Goal: Navigation & Orientation: Find specific page/section

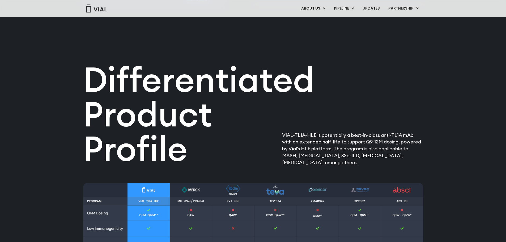
scroll to position [389, 0]
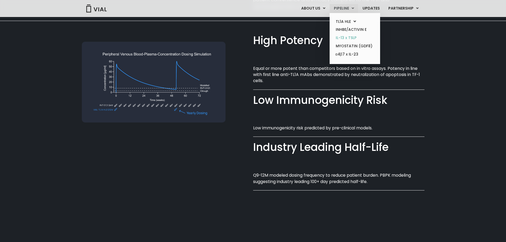
drag, startPoint x: 342, startPoint y: 37, endPoint x: 354, endPoint y: 40, distance: 12.8
click at [342, 37] on link "IL-13 x TSLP" at bounding box center [355, 38] width 47 height 8
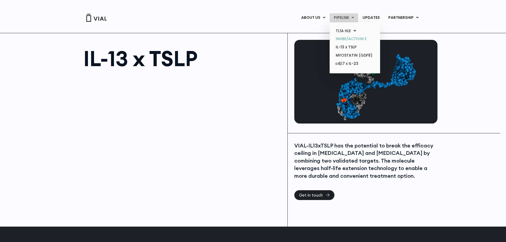
click at [348, 40] on link "INHBE/ACTIVIN E" at bounding box center [355, 39] width 47 height 8
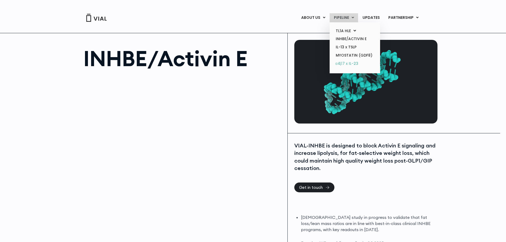
click at [350, 66] on link "α4β7 x IL-23" at bounding box center [355, 64] width 47 height 9
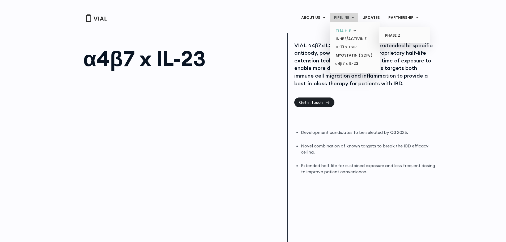
click at [347, 32] on link "TL1A HLE" at bounding box center [355, 31] width 47 height 8
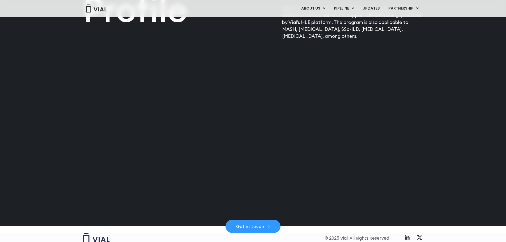
scroll to position [735, 0]
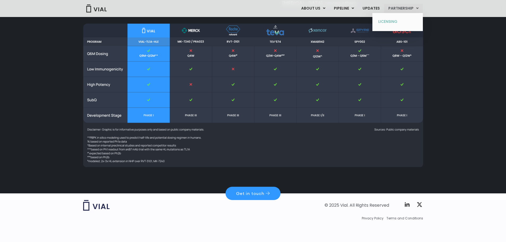
click at [388, 22] on link "LICENSING" at bounding box center [398, 22] width 47 height 9
